Goal: Transaction & Acquisition: Obtain resource

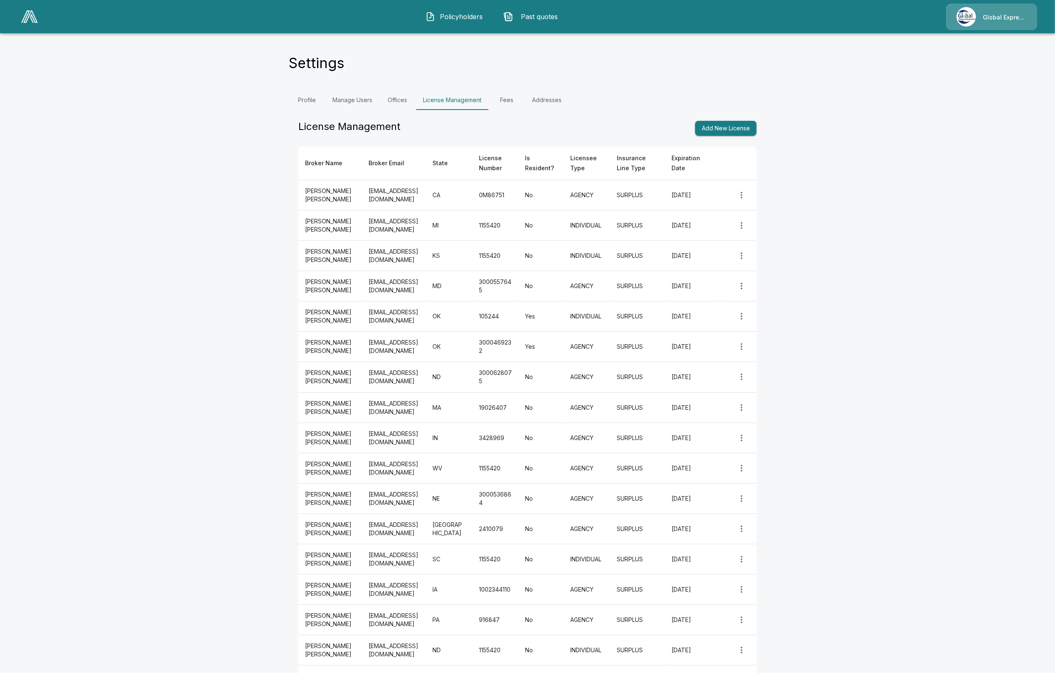
click at [24, 17] on img at bounding box center [29, 16] width 17 height 12
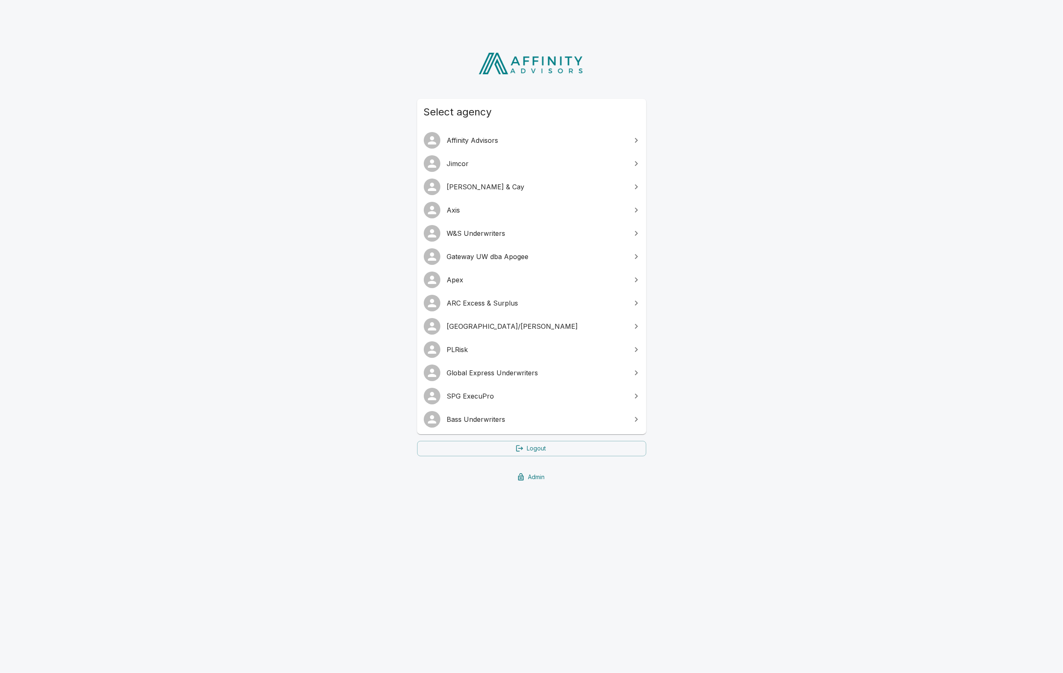
click at [475, 209] on span "Axis" at bounding box center [536, 210] width 179 height 10
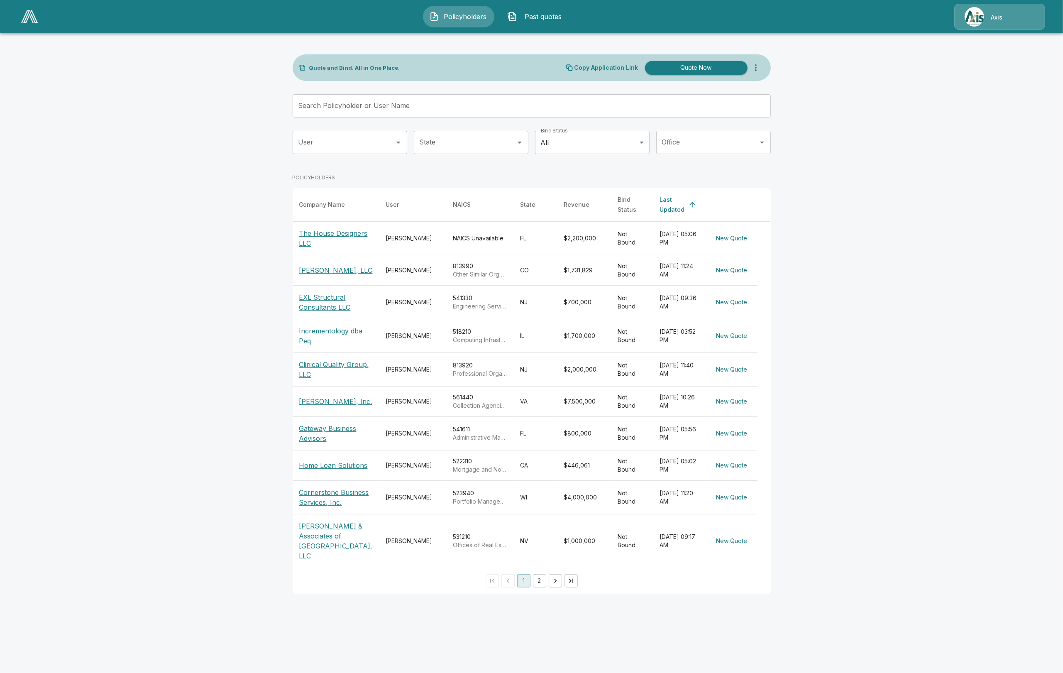
click at [980, 9] on img at bounding box center [974, 17] width 20 height 20
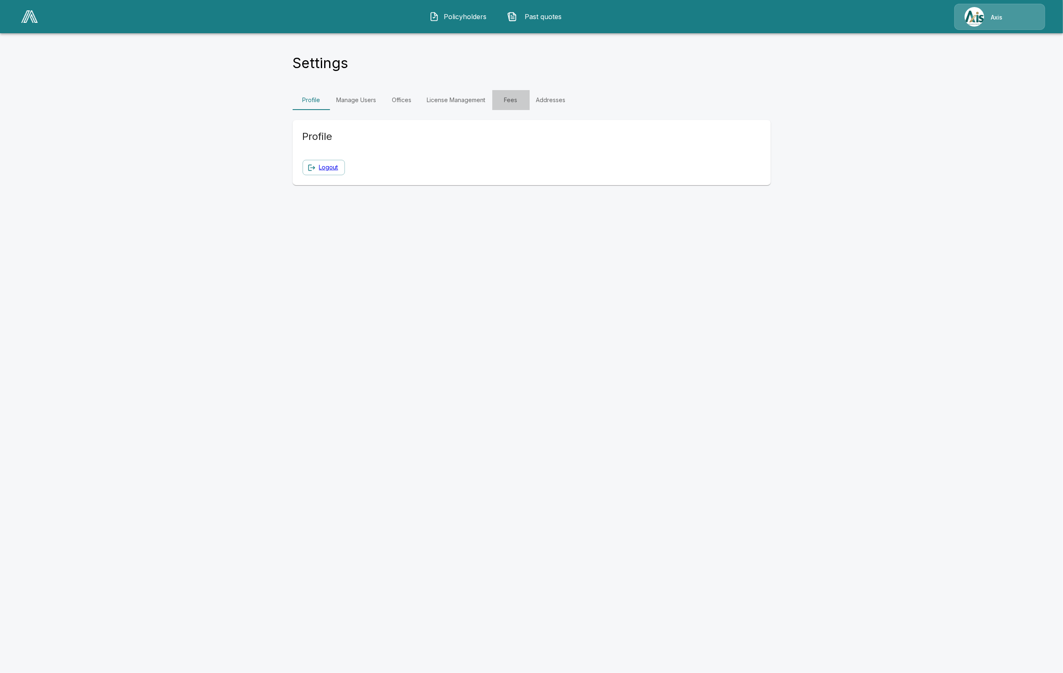
click at [522, 103] on link "Fees" at bounding box center [510, 100] width 37 height 20
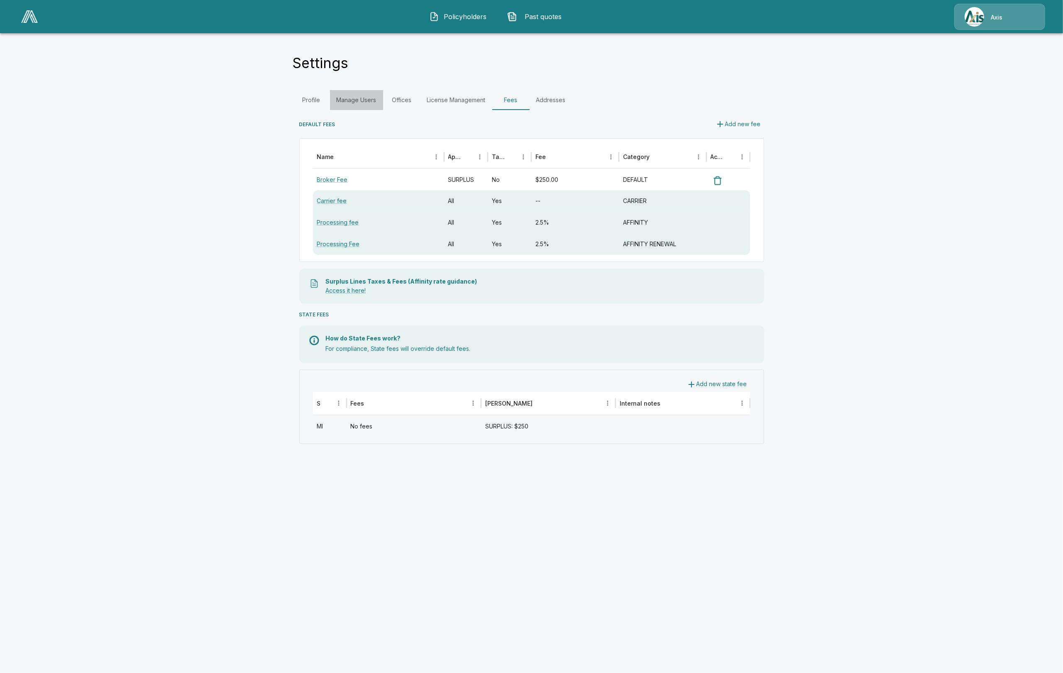
click at [354, 100] on link "Manage Users" at bounding box center [356, 100] width 53 height 20
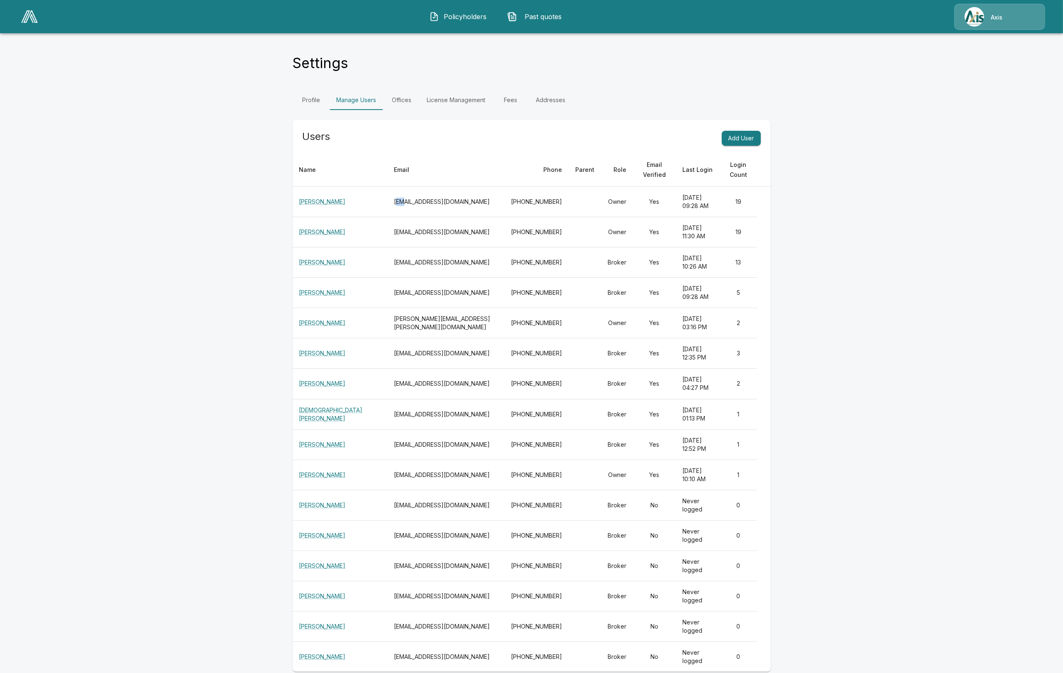
drag, startPoint x: 365, startPoint y: 203, endPoint x: 371, endPoint y: 203, distance: 5.4
click at [387, 203] on th "hverdui@axisins.com" at bounding box center [445, 202] width 117 height 30
drag, startPoint x: 361, startPoint y: 203, endPoint x: 424, endPoint y: 200, distance: 62.7
click at [424, 200] on th "hverdui@axisins.com" at bounding box center [445, 202] width 117 height 30
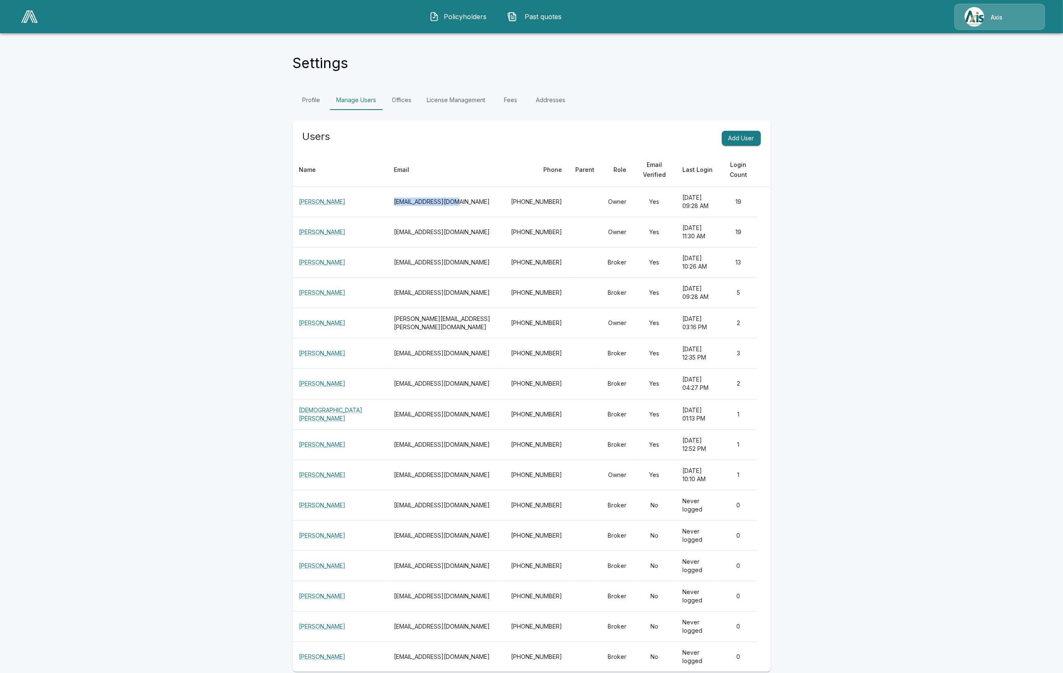
copy th "hverdui@axisins.com"
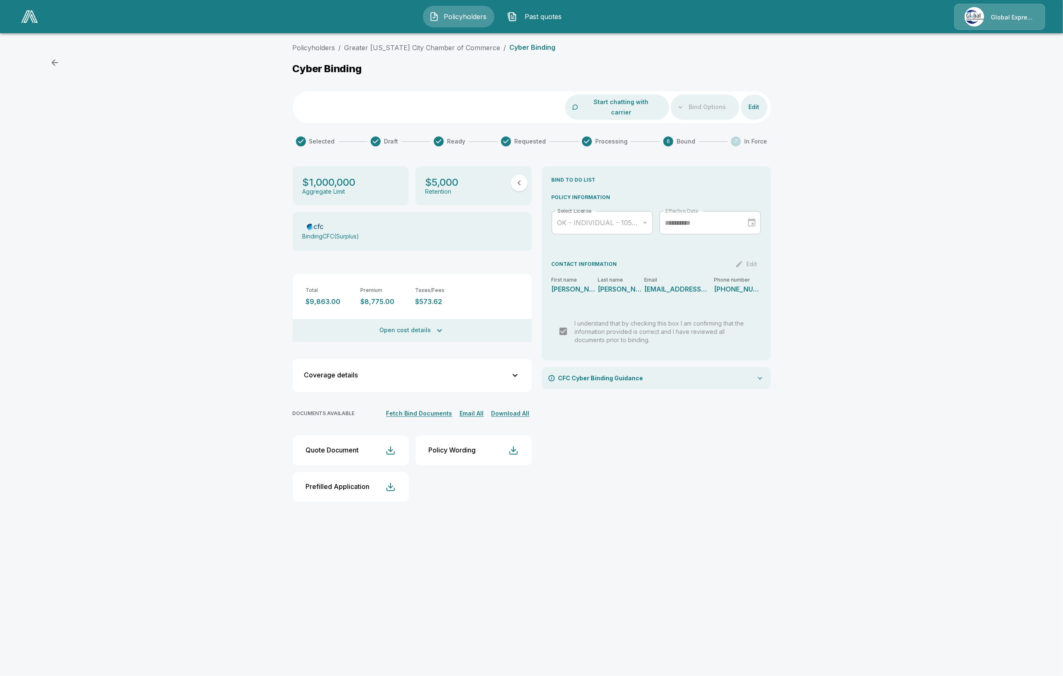
click at [413, 410] on div "$1,000,000 Aggregate Limit $5,000 Retention Binding CFC ( Surplus ) Total $9,86…" at bounding box center [412, 337] width 239 height 342
click at [418, 409] on button "Fetch Bind Documents" at bounding box center [419, 414] width 70 height 10
click at [521, 409] on button "Download All" at bounding box center [510, 414] width 42 height 10
